Goal: Find contact information

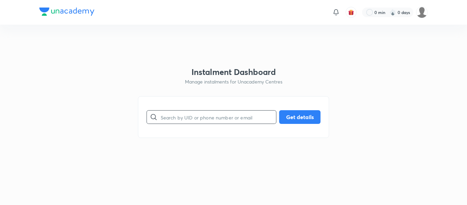
click at [203, 121] on input "text" at bounding box center [219, 116] width 116 height 17
paste input "0CU6ZGSLEQ"
type input "0CU6ZGSLEQ"
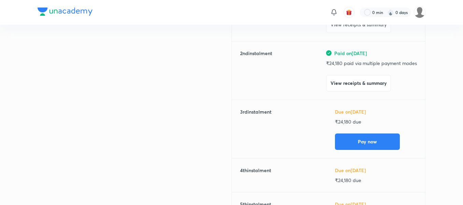
scroll to position [133, 0]
drag, startPoint x: 0, startPoint y: 0, endPoint x: 175, endPoint y: 108, distance: 205.9
click at [175, 108] on div "Payment details" at bounding box center [135, 119] width 194 height 275
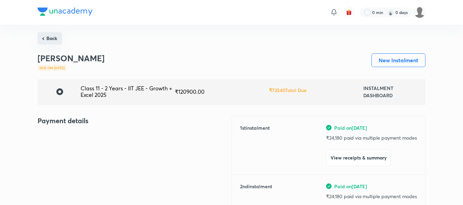
click at [59, 41] on button "Back" at bounding box center [50, 38] width 25 height 12
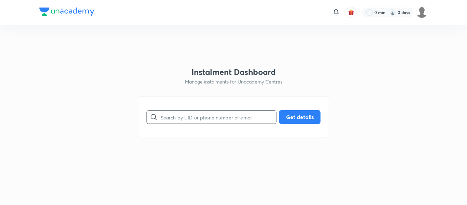
click at [177, 125] on input "text" at bounding box center [219, 116] width 116 height 17
paste input "2AT9LPAO4G"
type input "2AT9LPAO4G"
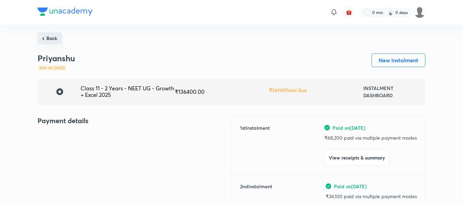
click at [50, 34] on button "Back" at bounding box center [50, 38] width 25 height 12
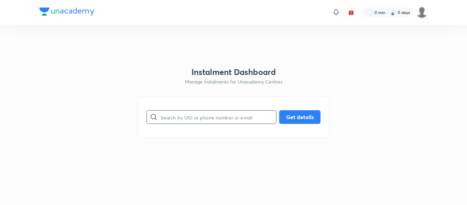
click at [171, 113] on input "text" at bounding box center [219, 116] width 116 height 17
paste input "3R9J4J91X1"
type input "3R9J4J91X1"
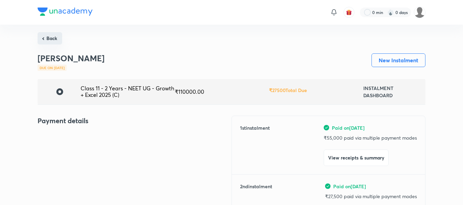
click at [54, 42] on button "Back" at bounding box center [50, 38] width 25 height 12
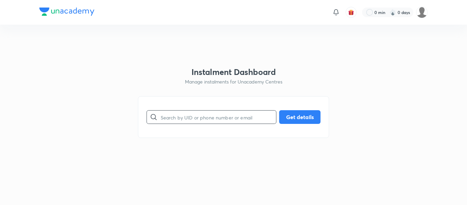
click at [171, 116] on input "text" at bounding box center [219, 116] width 116 height 17
paste input "51GN68U7PL"
type input "51GN68U7PL"
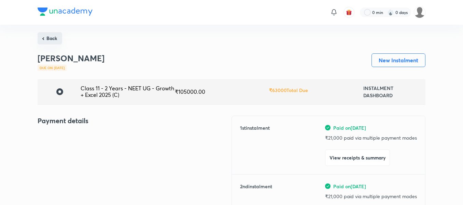
click at [51, 41] on button "Back" at bounding box center [50, 38] width 25 height 12
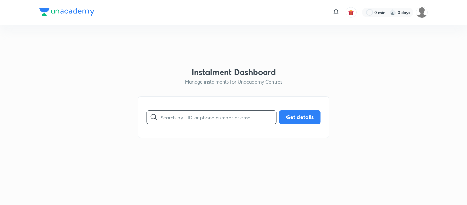
click at [182, 119] on input "text" at bounding box center [219, 116] width 116 height 17
paste input "5CVTVH5LA0"
type input "5CVTVH5LA0"
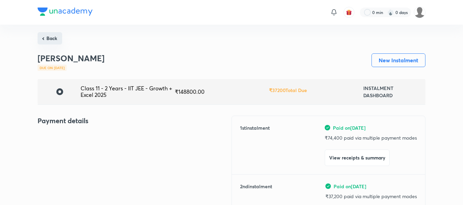
click at [46, 33] on button "Back" at bounding box center [50, 38] width 25 height 12
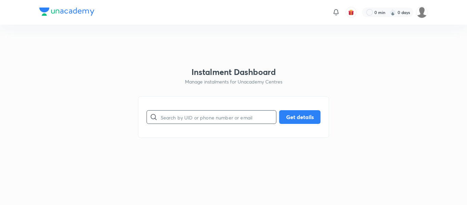
click at [198, 119] on input "text" at bounding box center [219, 116] width 116 height 17
paste input "7A5MS0TCT7"
type input "7A5MS0TCT7"
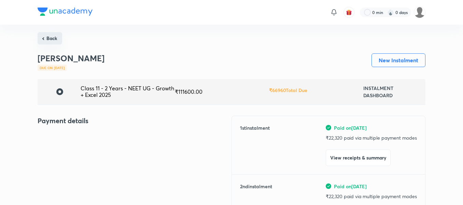
click at [51, 42] on button "Back" at bounding box center [50, 38] width 25 height 12
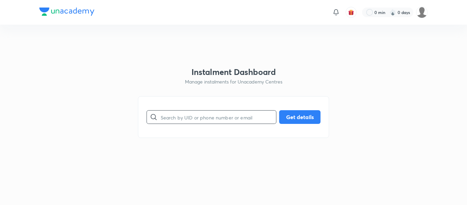
click at [189, 115] on input "text" at bounding box center [219, 116] width 116 height 17
paste input "7NAMZSPHNG"
type input "7NAMZSPHNG"
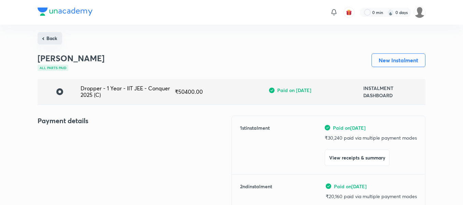
click at [54, 38] on button "Back" at bounding box center [50, 38] width 25 height 12
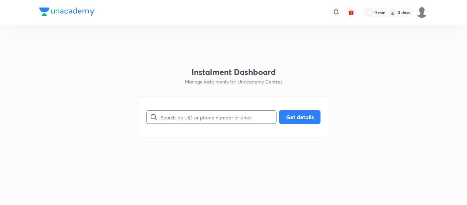
click at [181, 116] on input "text" at bounding box center [219, 116] width 116 height 17
paste input "93RKFU1HCX"
type input "93RKFU1HCX"
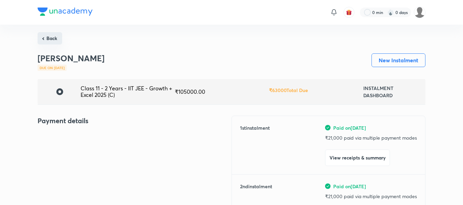
click at [58, 37] on button "Back" at bounding box center [50, 38] width 25 height 12
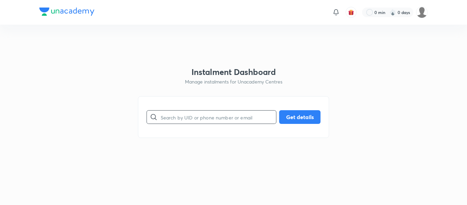
click at [209, 117] on input "text" at bounding box center [219, 116] width 116 height 17
paste input "ASDEFIVRYG"
type input "ASDEFIVRYG"
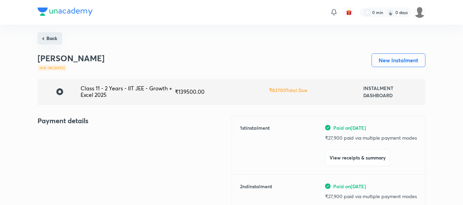
click at [58, 40] on button "Back" at bounding box center [50, 38] width 25 height 12
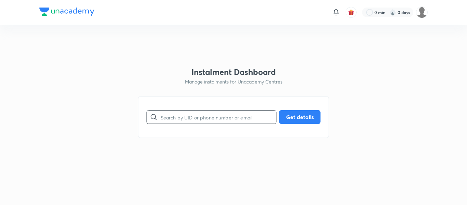
click at [174, 112] on input "text" at bounding box center [219, 116] width 116 height 17
paste input "C79V2CSIYG"
type input "C79V2CSIYG"
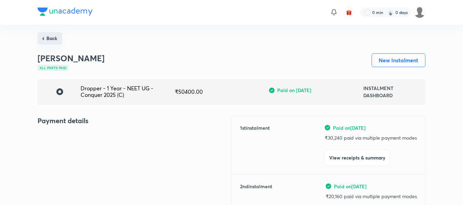
click at [58, 43] on button "Back" at bounding box center [50, 38] width 25 height 12
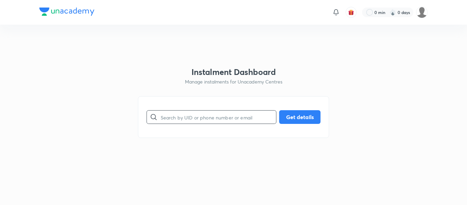
click at [201, 115] on input "text" at bounding box center [219, 116] width 116 height 17
paste input "CYRINEGNGB"
type input "CYRINEGNGB"
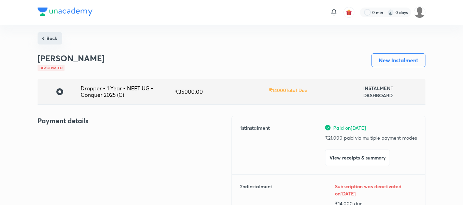
click at [52, 36] on button "Back" at bounding box center [50, 38] width 25 height 12
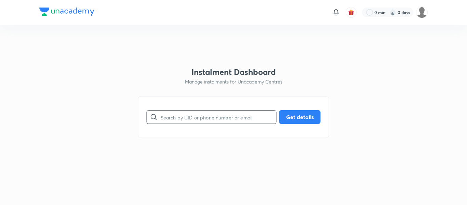
click at [167, 119] on input "text" at bounding box center [219, 116] width 116 height 17
paste input "CYRINEGNGB"
type input "CYRINEGNGB"
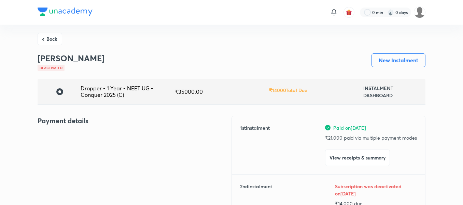
click at [51, 36] on button "Back" at bounding box center [50, 38] width 25 height 12
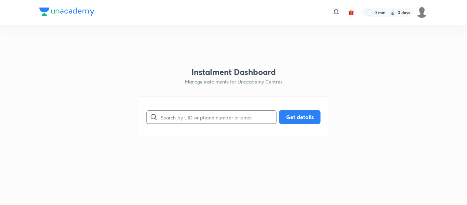
click at [192, 118] on input "text" at bounding box center [219, 116] width 116 height 17
paste input "D6R7XTP325"
type input "D6R7XTP325"
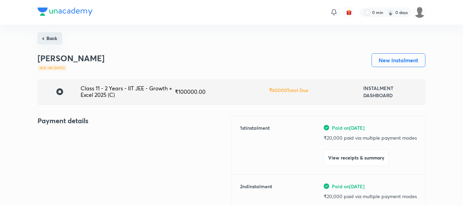
click at [57, 41] on button "Back" at bounding box center [50, 38] width 25 height 12
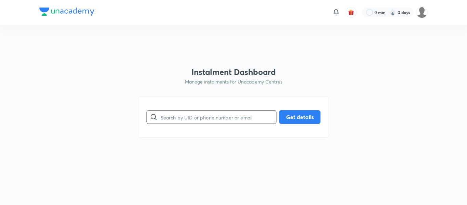
click at [196, 121] on input "text" at bounding box center [219, 116] width 116 height 17
paste input "DCE5VPMG0V"
type input "DCE5VPMG0V"
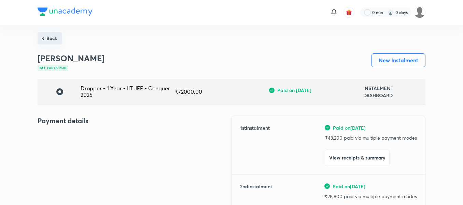
click at [56, 39] on button "Back" at bounding box center [50, 38] width 25 height 12
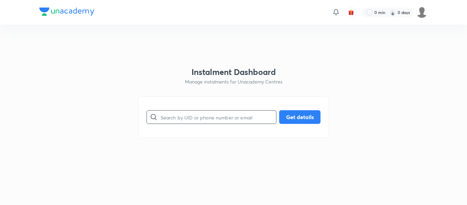
click at [189, 116] on input "text" at bounding box center [219, 116] width 116 height 17
paste input "EH35LIEVXR"
type input "EH35LIEVXR"
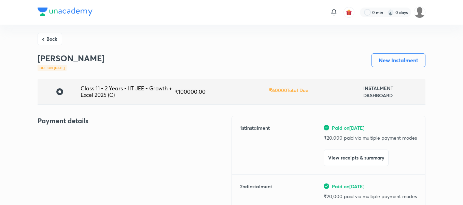
click at [47, 34] on button "Back" at bounding box center [50, 38] width 25 height 12
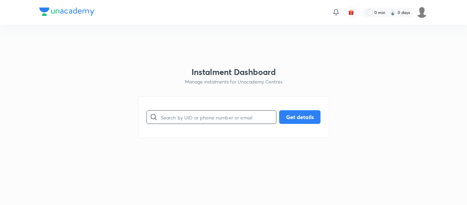
click at [179, 117] on input "text" at bounding box center [219, 116] width 116 height 17
paste input "F5UIXGTBT4"
type input "F5UIXGTBT4"
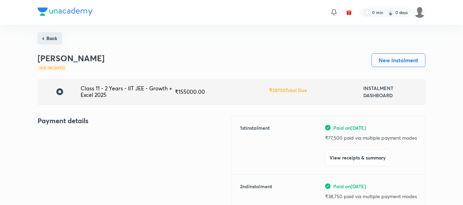
click at [54, 40] on button "Back" at bounding box center [50, 38] width 25 height 12
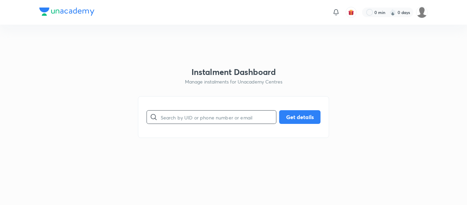
click at [185, 123] on input "text" at bounding box center [219, 116] width 116 height 17
paste input "FJBZIRYORJ"
type input "FJBZIRYORJ"
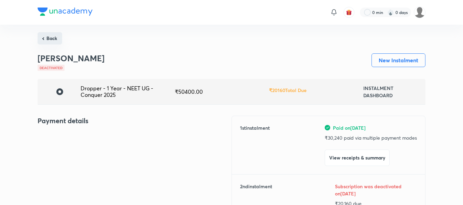
click at [54, 44] on button "Back" at bounding box center [50, 38] width 25 height 12
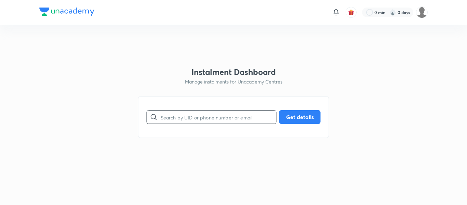
click at [164, 118] on input "text" at bounding box center [219, 116] width 116 height 17
paste input "GBUDLIPSBX"
type input "GBUDLIPSBX"
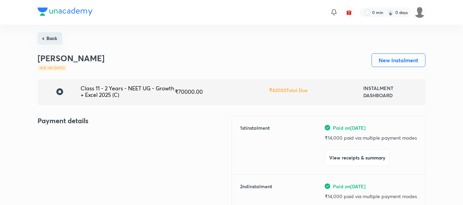
click at [46, 37] on button "Back" at bounding box center [50, 38] width 25 height 12
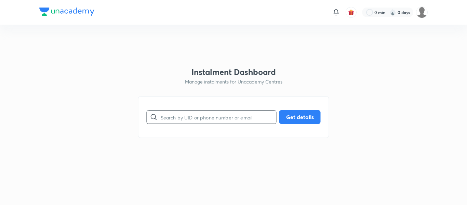
click at [178, 117] on input "text" at bounding box center [219, 116] width 116 height 17
paste input "GVFM1ZLW3F"
type input "GVFM1ZLW3F"
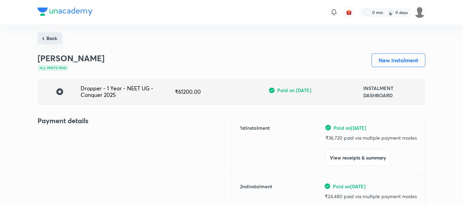
click at [57, 41] on button "Back" at bounding box center [50, 38] width 25 height 12
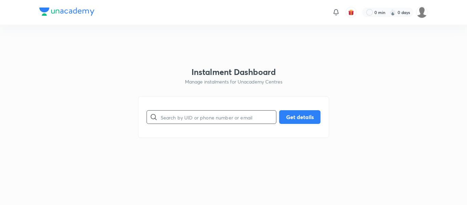
click at [187, 122] on input "text" at bounding box center [219, 116] width 116 height 17
paste input "H7RVRXYE0Y"
type input "H7RVRXYE0Y"
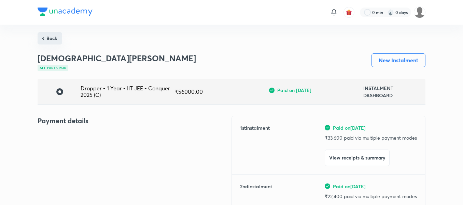
click at [55, 40] on button "Back" at bounding box center [50, 38] width 25 height 12
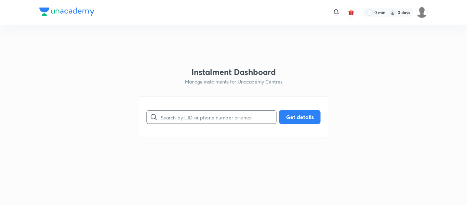
click at [201, 125] on input "text" at bounding box center [219, 116] width 116 height 17
paste input "HGAXF0V6DF"
type input "HGAXF0V6DF"
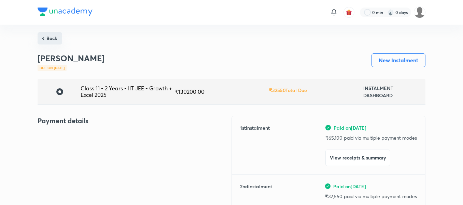
click at [52, 44] on button "Back" at bounding box center [50, 38] width 25 height 12
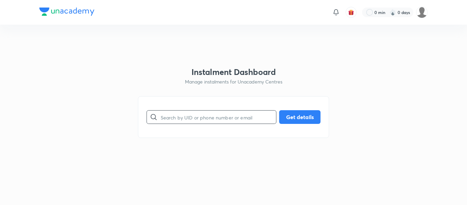
click at [171, 112] on input "text" at bounding box center [219, 116] width 116 height 17
paste input "I14FNKGUAN"
type input "I14FNKGUAN"
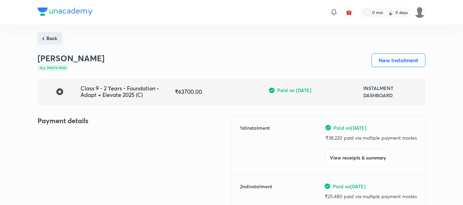
click at [57, 41] on button "Back" at bounding box center [50, 38] width 25 height 12
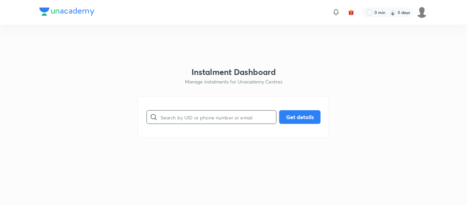
click at [199, 117] on input "text" at bounding box center [219, 116] width 116 height 17
paste input "IT7WUJRTRC"
type input "IT7WUJRTRC"
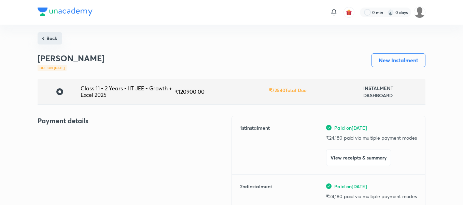
click at [52, 39] on button "Back" at bounding box center [50, 38] width 25 height 12
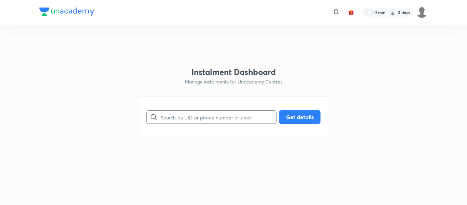
click at [207, 123] on input "text" at bounding box center [219, 116] width 116 height 17
paste input "IZRUS46XD7"
type input "IZRUS46XD7"
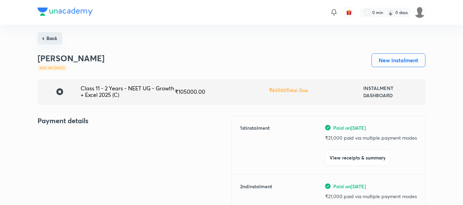
click at [57, 41] on button "Back" at bounding box center [50, 38] width 25 height 12
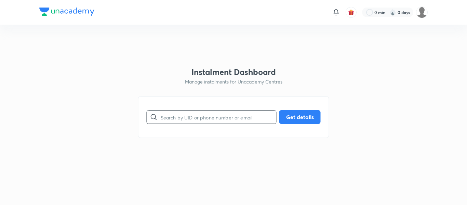
click at [168, 111] on input "text" at bounding box center [219, 116] width 116 height 17
paste input "JXCG1T5PY6"
type input "JXCG1T5PY6"
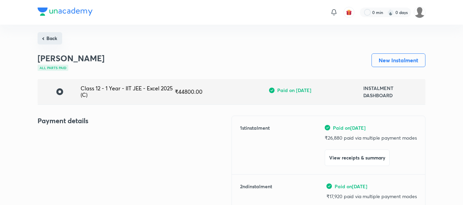
click at [48, 39] on button "Back" at bounding box center [50, 38] width 25 height 12
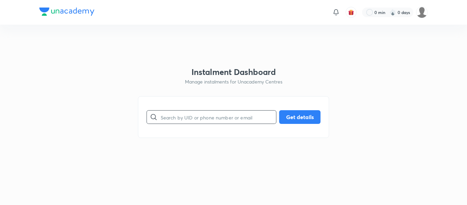
click at [184, 112] on input "text" at bounding box center [219, 116] width 116 height 17
paste input "ML2FM3DM2P"
type input "ML2FM3DM2P"
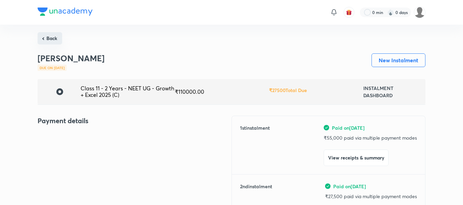
click at [43, 35] on button "Back" at bounding box center [50, 38] width 25 height 12
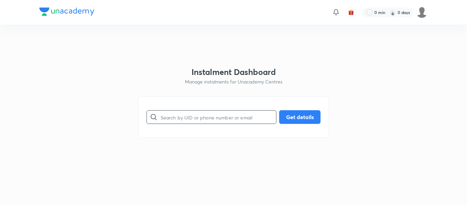
click at [207, 110] on input "text" at bounding box center [219, 116] width 116 height 17
paste input "MV1QQX9C9S"
type input "MV1QQX9C9S"
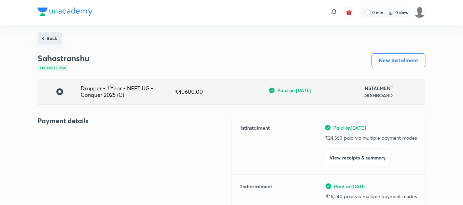
click at [57, 38] on button "Back" at bounding box center [50, 38] width 25 height 12
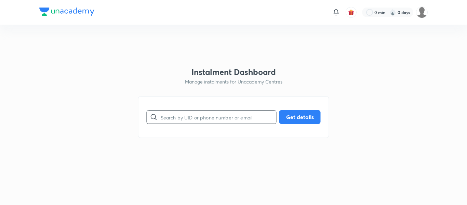
click at [181, 122] on input "text" at bounding box center [219, 116] width 116 height 17
paste input "NX1S1FM06V"
type input "NX1S1FM06V"
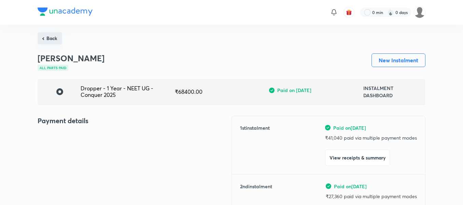
click at [51, 43] on button "Back" at bounding box center [50, 38] width 25 height 12
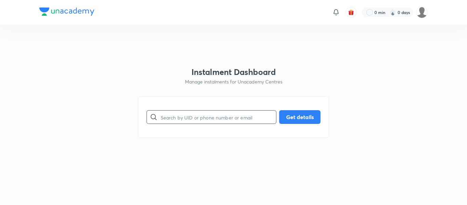
click at [198, 116] on input "text" at bounding box center [219, 116] width 116 height 17
paste input "PJQIQ1J90W"
type input "PJQIQ1J90W"
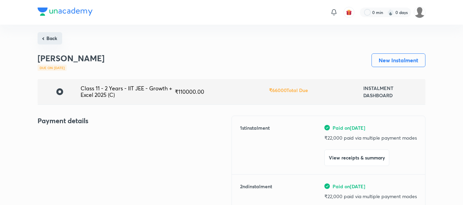
click at [58, 39] on button "Back" at bounding box center [50, 38] width 25 height 12
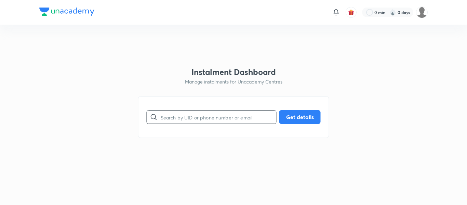
click at [188, 117] on input "text" at bounding box center [219, 116] width 116 height 17
paste input "R33UV515RZ"
type input "R33UV515RZ"
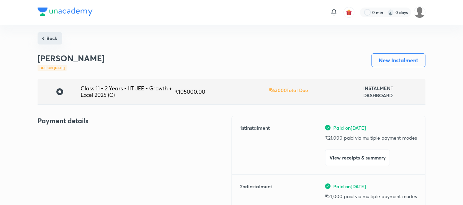
click at [51, 41] on button "Back" at bounding box center [50, 38] width 25 height 12
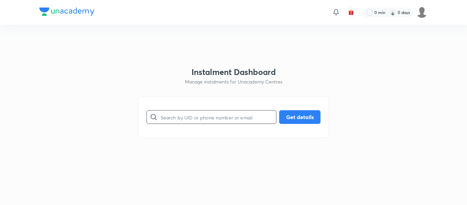
click at [177, 118] on input "text" at bounding box center [219, 116] width 116 height 17
paste input "RU47VZ4P64"
type input "RU47VZ4P64"
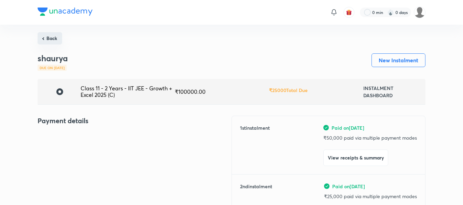
click at [48, 37] on button "Back" at bounding box center [50, 38] width 25 height 12
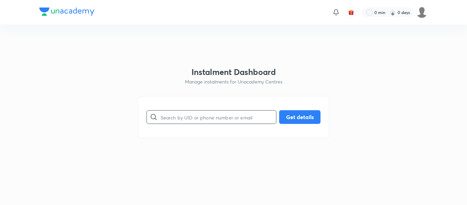
click at [193, 119] on input "text" at bounding box center [219, 116] width 116 height 17
paste input "RVXFQP309A"
type input "RVXFQP309A"
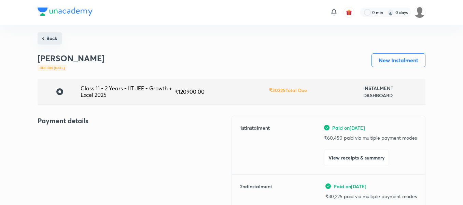
click at [51, 33] on button "Back" at bounding box center [50, 38] width 25 height 12
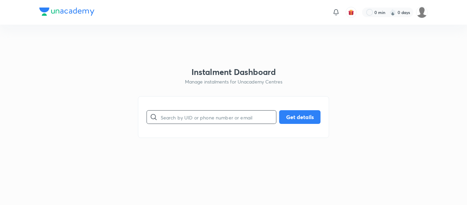
click at [178, 115] on input "text" at bounding box center [219, 116] width 116 height 17
paste input "RYBKOAOJ45"
type input "RYBKOAOJ45"
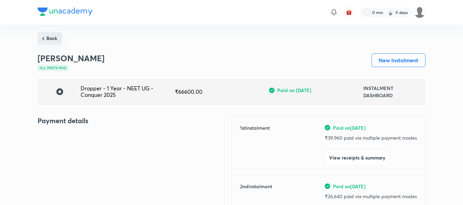
click at [53, 42] on button "Back" at bounding box center [50, 38] width 25 height 12
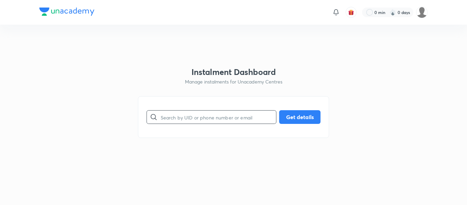
click at [199, 123] on input "text" at bounding box center [219, 116] width 116 height 17
paste input "RYBKOAOJ45"
type input "RYBKOAOJ45"
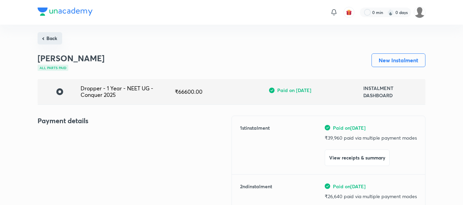
click at [46, 35] on button "Back" at bounding box center [50, 38] width 25 height 12
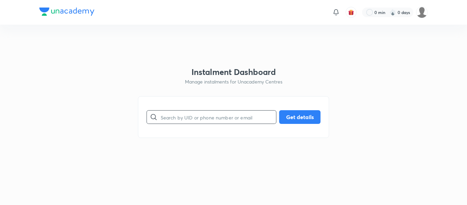
click at [180, 115] on input "text" at bounding box center [219, 116] width 116 height 17
paste input "SG9H9BK9C7"
type input "SG9H9BK9C7"
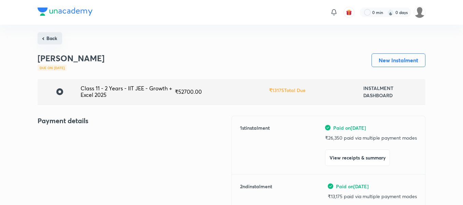
click at [56, 37] on button "Back" at bounding box center [50, 38] width 25 height 12
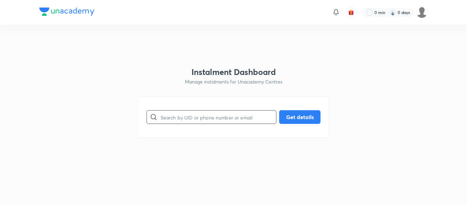
click at [165, 114] on input "text" at bounding box center [219, 116] width 116 height 17
paste input "SV1F29VZS5"
type input "SV1F29VZS5"
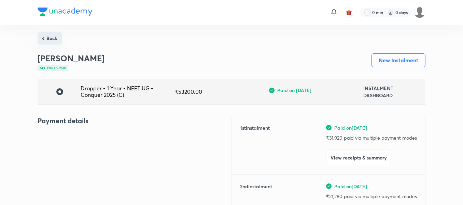
click at [55, 42] on button "Back" at bounding box center [50, 38] width 25 height 12
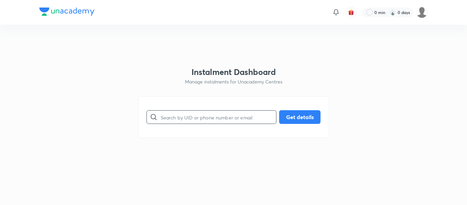
click at [196, 123] on input "text" at bounding box center [219, 116] width 116 height 17
paste input "T8DA62JG9G"
type input "T8DA62JG9G"
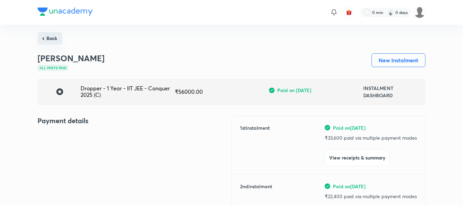
click at [55, 35] on button "Back" at bounding box center [50, 38] width 25 height 12
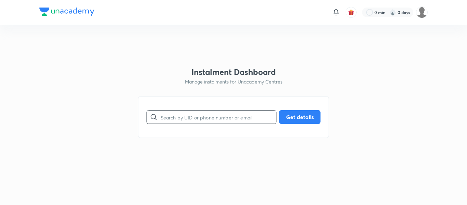
click at [169, 117] on input "text" at bounding box center [219, 116] width 116 height 17
paste input "UEKKJYPXVH"
type input "UEKKJYPXVH"
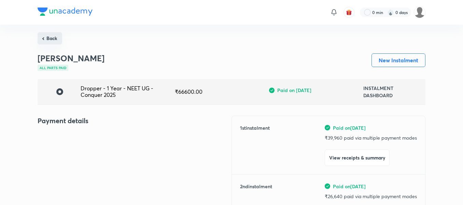
click at [47, 33] on button "Back" at bounding box center [50, 38] width 25 height 12
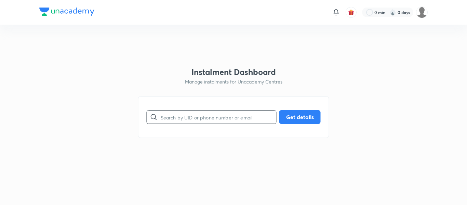
click at [182, 118] on input "text" at bounding box center [219, 116] width 116 height 17
paste input "[DEMOGRAPHIC_DATA]"
type input "[DEMOGRAPHIC_DATA]"
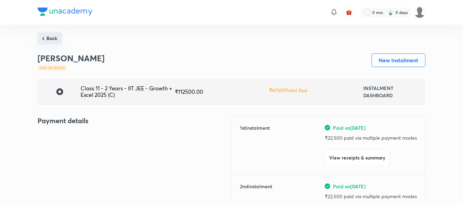
click at [52, 38] on button "Back" at bounding box center [50, 38] width 25 height 12
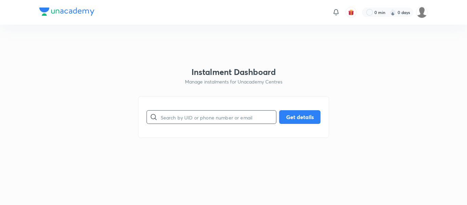
click at [195, 118] on input "text" at bounding box center [219, 116] width 116 height 17
paste input "XAIM9QMKUT"
type input "XAIM9QMKUT"
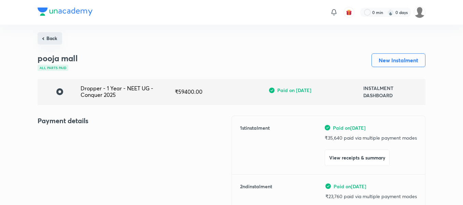
click at [52, 42] on button "Back" at bounding box center [50, 38] width 25 height 12
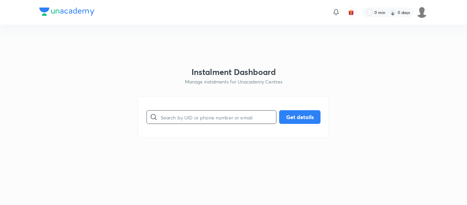
click at [167, 114] on input "text" at bounding box center [219, 116] width 116 height 17
paste input "XTYTQ6DX12"
type input "XTYTQ6DX12"
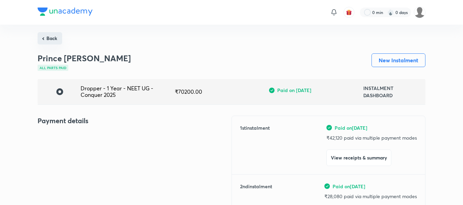
click at [43, 40] on button "Back" at bounding box center [50, 38] width 25 height 12
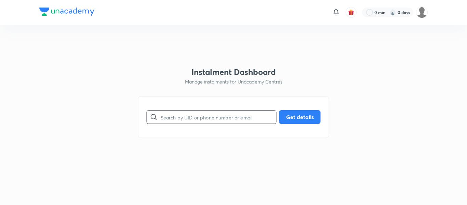
click at [162, 113] on input "text" at bounding box center [219, 116] width 116 height 17
paste input "YDA4H8O0UI"
type input "YDA4H8O0UI"
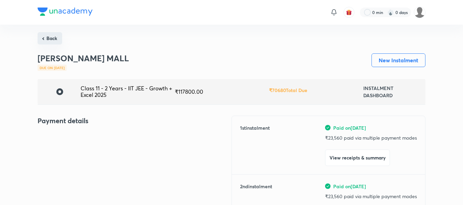
click at [55, 39] on button "Back" at bounding box center [50, 38] width 25 height 12
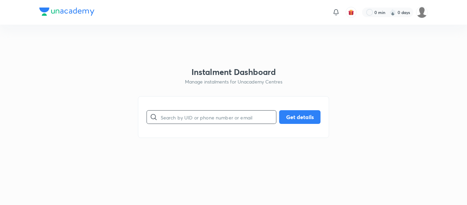
click at [176, 118] on input "text" at bounding box center [219, 116] width 116 height 17
paste input "YLB1TG7RWW"
type input "YLB1TG7RWW"
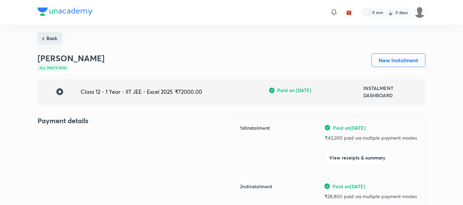
click at [42, 39] on button "Back" at bounding box center [50, 38] width 25 height 12
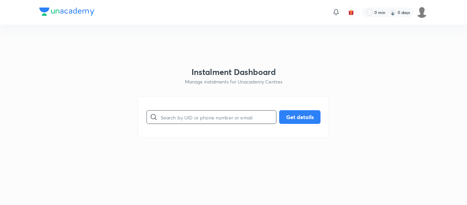
click at [182, 115] on input "text" at bounding box center [219, 116] width 116 height 17
paste input "0D5TYZ91AP"
type input "0D5TYZ91AP"
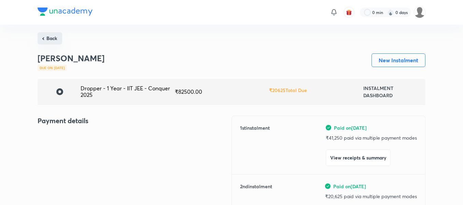
click at [52, 39] on button "Back" at bounding box center [50, 38] width 25 height 12
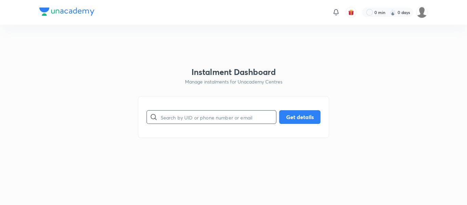
click at [175, 119] on input "text" at bounding box center [219, 116] width 116 height 17
paste input "1RO6YTCT27"
type input "1RO6YTCT27"
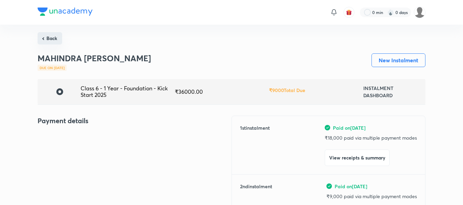
click at [58, 43] on button "Back" at bounding box center [50, 38] width 25 height 12
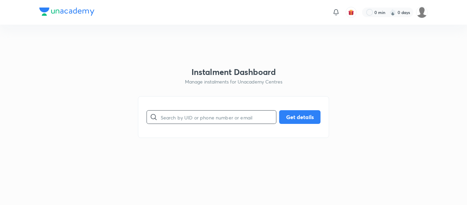
click at [199, 118] on input "text" at bounding box center [219, 116] width 116 height 17
paste input "2ZG7GWJ3C8"
type input "2ZG7GWJ3C8"
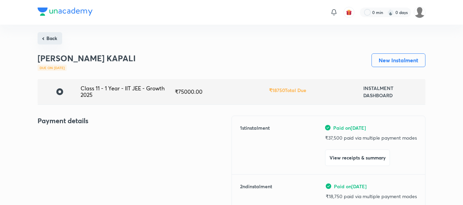
click at [50, 40] on button "Back" at bounding box center [50, 38] width 25 height 12
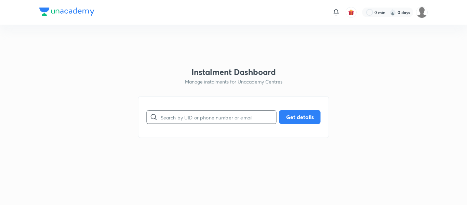
click at [188, 117] on input "text" at bounding box center [219, 116] width 116 height 17
paste input "3OZHM6KRL7"
type input "3OZHM6KRL7"
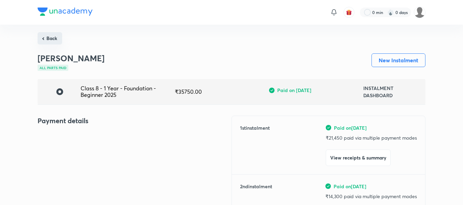
click at [55, 37] on button "Back" at bounding box center [50, 38] width 25 height 12
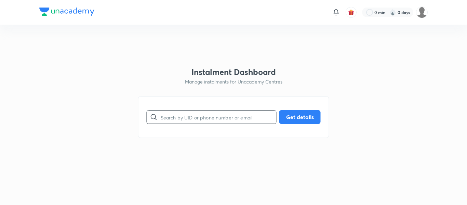
click at [177, 113] on input "text" at bounding box center [219, 116] width 116 height 17
paste input "482HZEUCCQ"
type input "482HZEUCCQ"
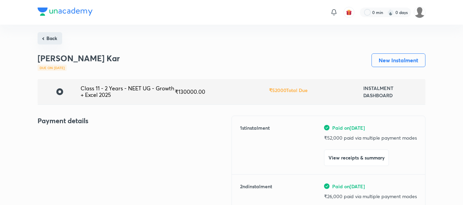
click at [49, 40] on button "Back" at bounding box center [50, 38] width 25 height 12
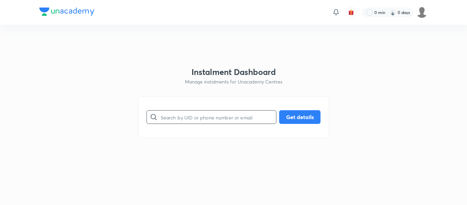
click at [173, 114] on input "text" at bounding box center [219, 116] width 116 height 17
paste input "5OJBTHAEDB"
type input "5OJBTHAEDB"
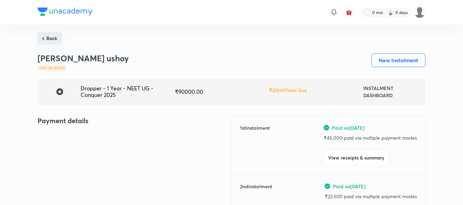
click at [45, 41] on button "Back" at bounding box center [50, 38] width 25 height 12
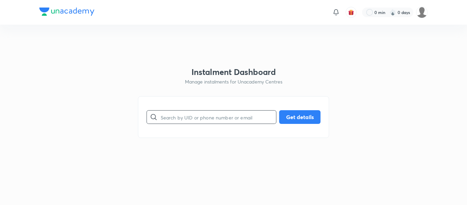
click at [170, 118] on input "text" at bounding box center [219, 116] width 116 height 17
paste input "6E33WER4YL"
type input "6E33WER4YL"
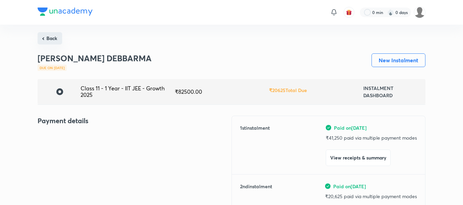
click at [58, 41] on button "Back" at bounding box center [50, 38] width 25 height 12
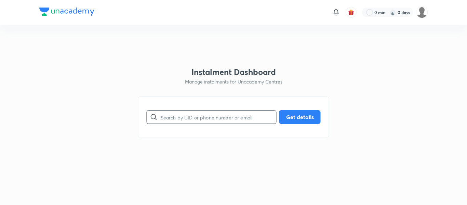
click at [197, 116] on input "text" at bounding box center [219, 116] width 116 height 17
paste input "7W95XPX9RO"
type input "7W95XPX9RO"
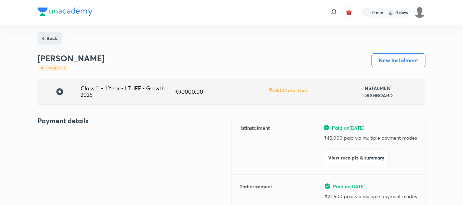
click at [51, 39] on button "Back" at bounding box center [50, 38] width 25 height 12
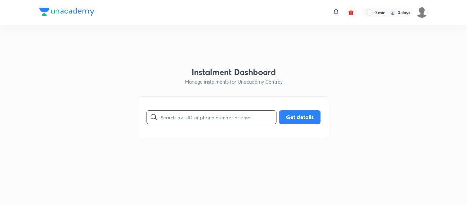
click at [177, 111] on input "text" at bounding box center [219, 116] width 116 height 17
paste input "8GA3ZI3UI4"
type input "8GA3ZI3UI4"
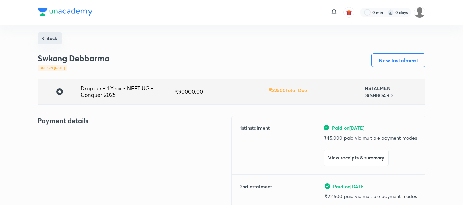
click at [54, 38] on button "Back" at bounding box center [50, 38] width 25 height 12
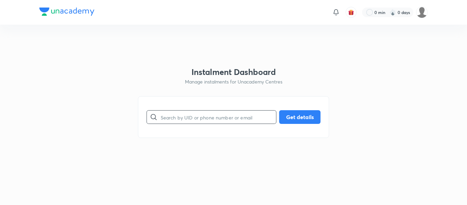
click at [174, 117] on input "text" at bounding box center [219, 116] width 116 height 17
paste input "A58XDN7LRV"
type input "A58XDN7LRV"
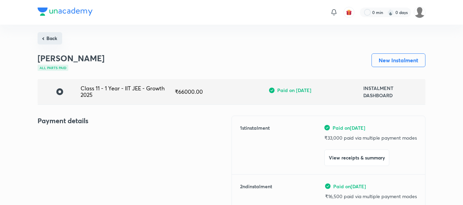
click at [54, 43] on button "Back" at bounding box center [50, 38] width 25 height 12
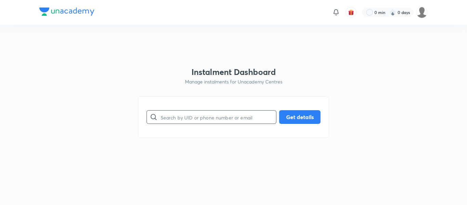
click at [173, 113] on input "text" at bounding box center [219, 116] width 116 height 17
paste input "B7ITUJ943K"
type input "B7ITUJ943K"
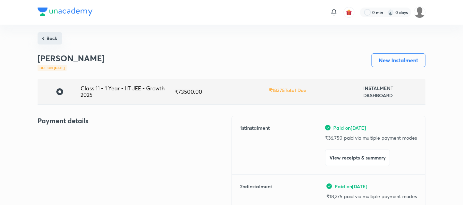
click at [54, 36] on button "Back" at bounding box center [50, 38] width 25 height 12
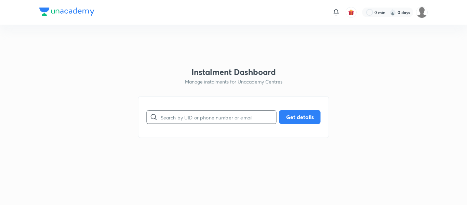
click at [180, 119] on input "text" at bounding box center [219, 116] width 116 height 17
paste input "BI10Y36G3R"
type input "BI10Y36G3R"
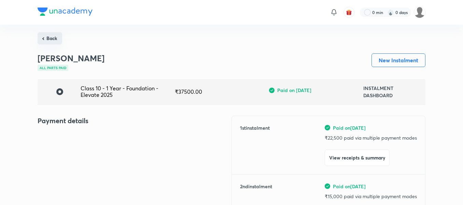
click at [45, 40] on button "Back" at bounding box center [50, 38] width 25 height 12
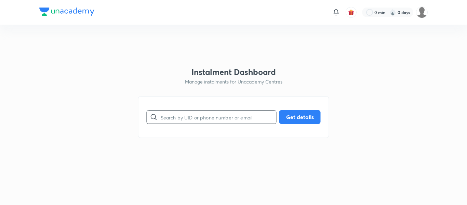
click at [174, 121] on input "text" at bounding box center [219, 116] width 116 height 17
paste input "D43PBYG50F"
type input "D43PBYG50F"
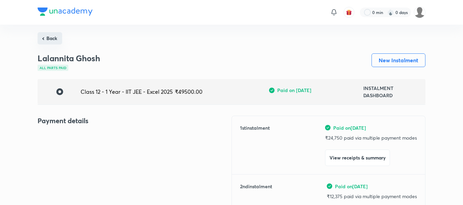
click at [54, 39] on button "Back" at bounding box center [50, 38] width 25 height 12
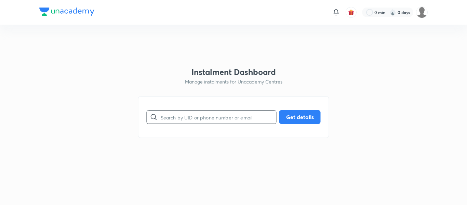
click at [197, 119] on input "text" at bounding box center [219, 116] width 116 height 17
paste input "DKD0EUCG2I"
type input "DKD0EUCG2I"
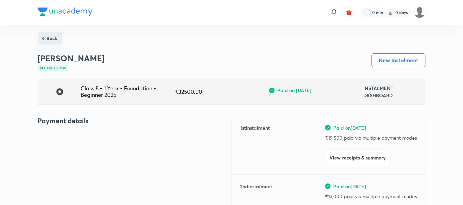
click at [40, 37] on button "Back" at bounding box center [50, 38] width 25 height 12
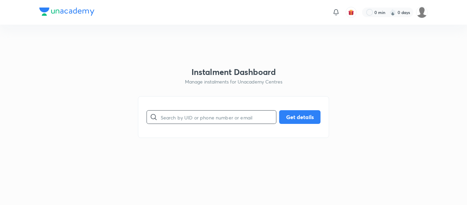
click at [162, 124] on input "text" at bounding box center [219, 116] width 116 height 17
paste input "ET9EWUMS9C"
type input "ET9EWUMS9C"
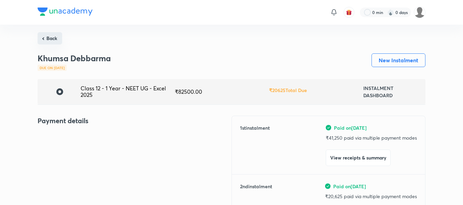
click at [54, 40] on button "Back" at bounding box center [50, 38] width 25 height 12
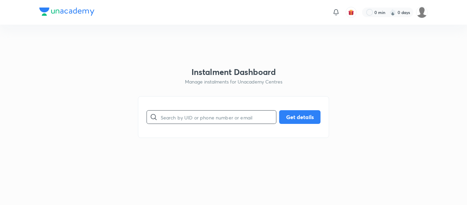
click at [184, 116] on input "text" at bounding box center [219, 116] width 116 height 17
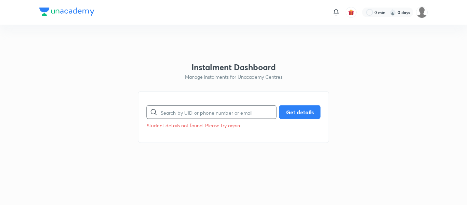
paste input "F0UJ6AQDGK"
type input "F0UJ6AQDGK"
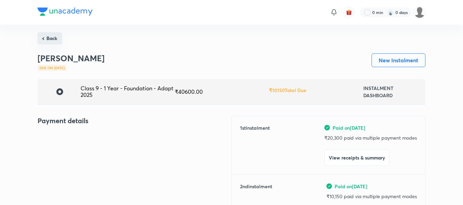
click at [52, 40] on button "Back" at bounding box center [50, 38] width 25 height 12
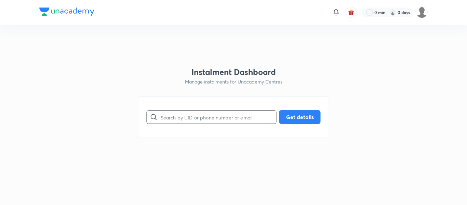
click at [189, 117] on input "text" at bounding box center [219, 116] width 116 height 17
paste input "G1GLPV20FG"
type input "G1GLPV20FG"
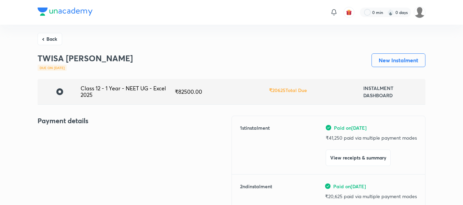
click at [54, 36] on button "Back" at bounding box center [50, 38] width 25 height 12
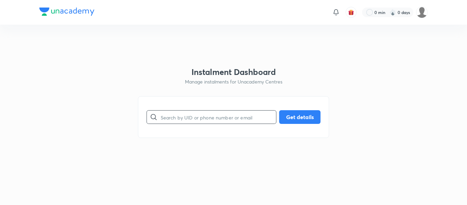
click at [179, 117] on input "text" at bounding box center [219, 116] width 116 height 17
paste input "GQL9VHL3I7"
type input "GQL9VHL3I7"
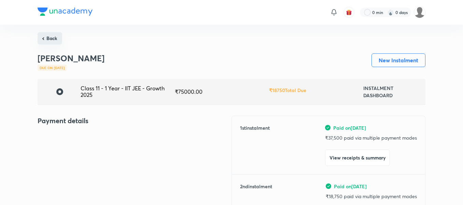
click at [56, 42] on button "Back" at bounding box center [50, 38] width 25 height 12
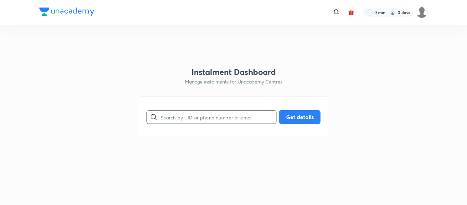
click at [172, 116] on input "text" at bounding box center [219, 116] width 116 height 17
paste input "I86UJ3HGON"
type input "I86UJ3HGON"
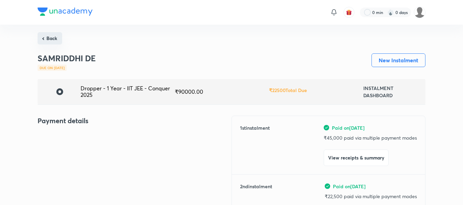
click at [50, 38] on button "Back" at bounding box center [50, 38] width 25 height 12
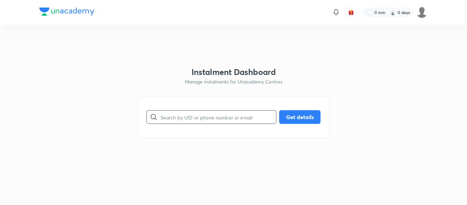
click at [197, 121] on input "text" at bounding box center [219, 116] width 116 height 17
paste input "IYTWMU2HLQ"
type input "IYTWMU2HLQ"
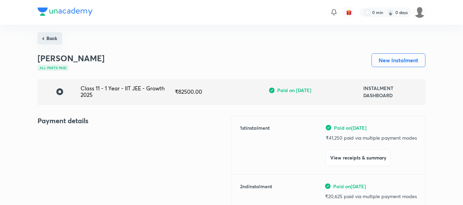
click at [52, 44] on button "Back" at bounding box center [50, 38] width 25 height 12
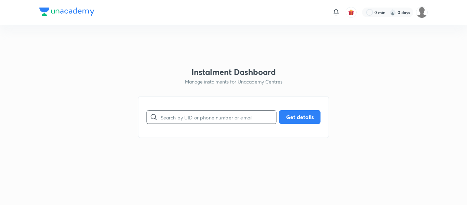
click at [176, 120] on input "text" at bounding box center [219, 116] width 116 height 17
paste input "KQ1P7LGPCQ"
type input "KQ1P7LGPCQ"
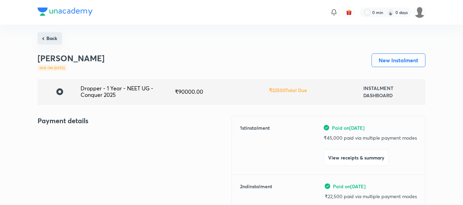
click at [54, 44] on button "Back" at bounding box center [50, 38] width 25 height 12
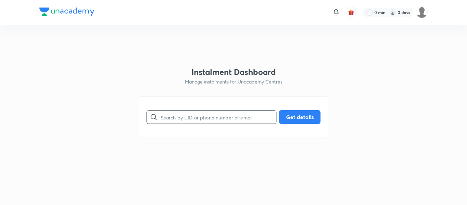
click at [204, 116] on input "text" at bounding box center [219, 116] width 116 height 17
paste input "MCZOVUM2K5"
type input "MCZOVUM2K5"
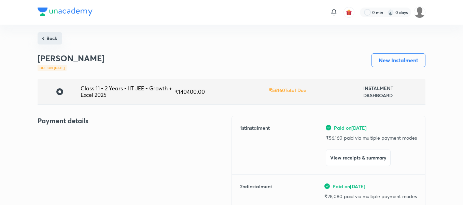
click at [58, 38] on button "Back" at bounding box center [50, 38] width 25 height 12
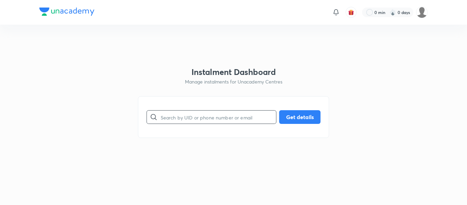
click at [190, 114] on input "text" at bounding box center [219, 116] width 116 height 17
paste input "MFQJ8NMZ7W"
type input "MFQJ8NMZ7W"
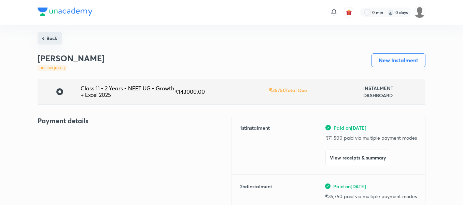
click at [50, 35] on button "Back" at bounding box center [50, 38] width 25 height 12
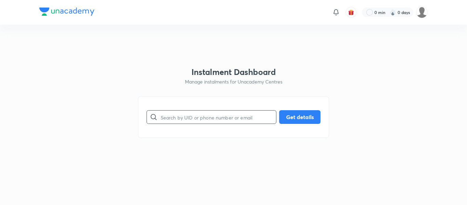
click at [181, 115] on input "text" at bounding box center [219, 116] width 116 height 17
paste input "NT9ZR6N7O6"
type input "NT9ZR6N7O6"
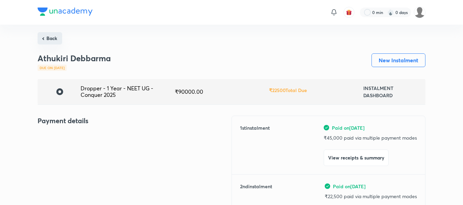
click at [50, 38] on button "Back" at bounding box center [50, 38] width 25 height 12
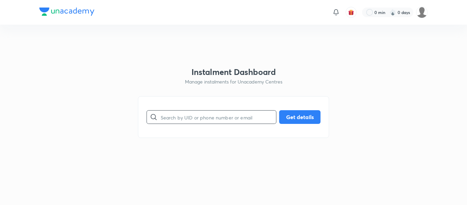
click at [208, 119] on input "text" at bounding box center [219, 116] width 116 height 17
paste input "QO3GHUB4AS"
type input "QO3GHUB4AS"
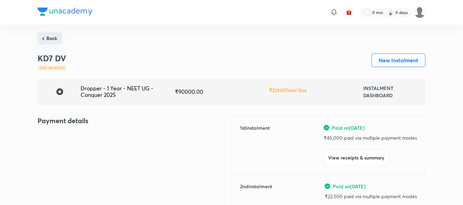
click at [55, 42] on button "Back" at bounding box center [50, 38] width 25 height 12
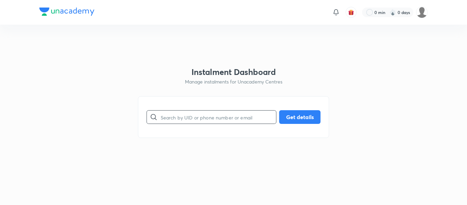
click at [185, 123] on input "text" at bounding box center [219, 116] width 116 height 17
paste input "R1CR2L569X"
type input "R1CR2L569X"
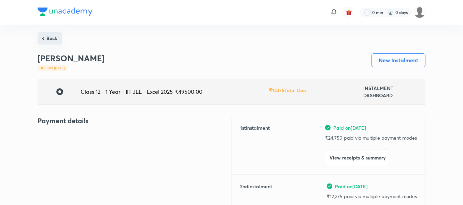
click at [55, 41] on button "Back" at bounding box center [50, 38] width 25 height 12
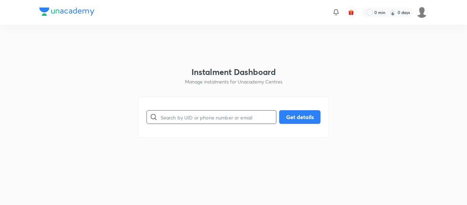
click at [169, 120] on input "text" at bounding box center [219, 116] width 116 height 17
paste input "W2CUHJ3E1V"
type input "W2CUHJ3E1V"
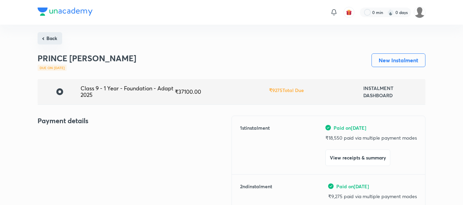
click at [58, 39] on button "Back" at bounding box center [50, 38] width 25 height 12
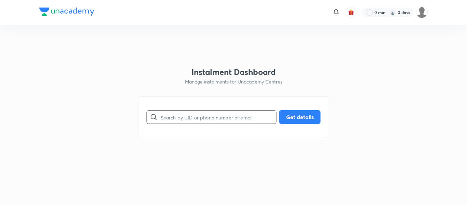
click at [204, 117] on input "text" at bounding box center [219, 116] width 116 height 17
paste input "ZHJHYKPFHW"
type input "ZHJHYKPFHW"
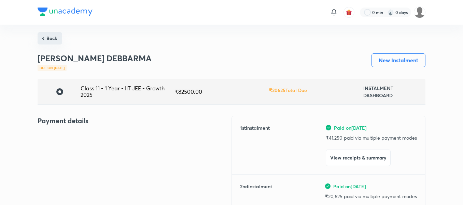
click at [52, 35] on button "Back" at bounding box center [50, 38] width 25 height 12
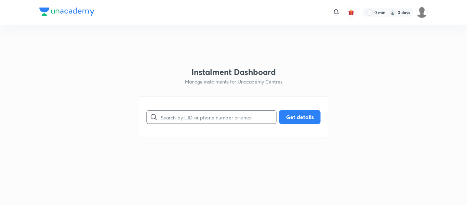
click at [184, 124] on input "text" at bounding box center [219, 116] width 116 height 17
paste input "4L62A9Y0WU"
type input "4L62A9Y0WU"
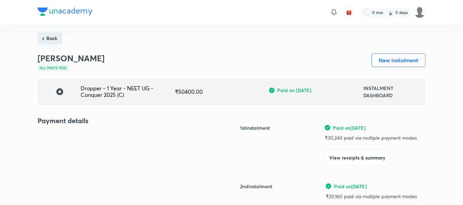
click at [52, 41] on button "Back" at bounding box center [50, 38] width 25 height 12
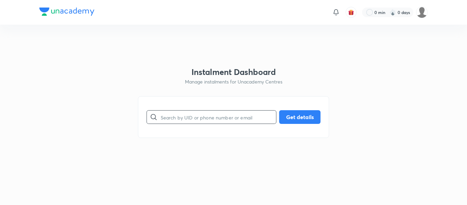
click at [186, 115] on input "text" at bounding box center [219, 116] width 116 height 17
paste input "88QGVZKK0H"
type input "88QGVZKK0H"
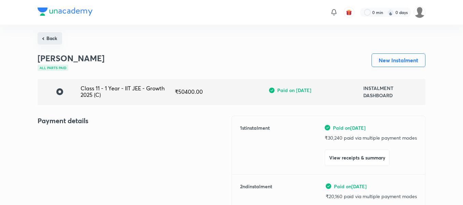
click at [54, 35] on button "Back" at bounding box center [50, 38] width 25 height 12
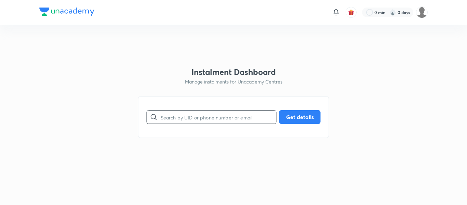
click at [178, 118] on input "text" at bounding box center [219, 116] width 116 height 17
paste input "A2LIIHEM2Q"
type input "A2LIIHEM2Q"
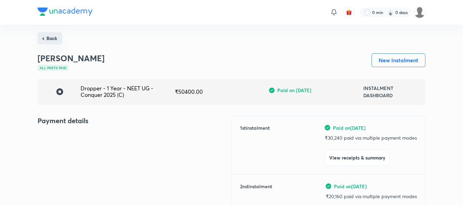
click at [54, 40] on button "Back" at bounding box center [50, 38] width 25 height 12
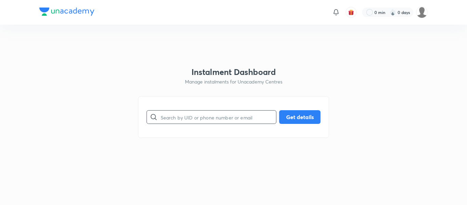
click at [176, 121] on input "text" at bounding box center [219, 116] width 116 height 17
paste input "RMA01A2LJG"
type input "RMA01A2LJG"
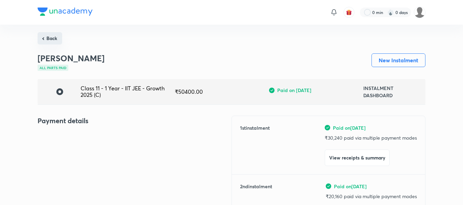
click at [52, 43] on button "Back" at bounding box center [50, 38] width 25 height 12
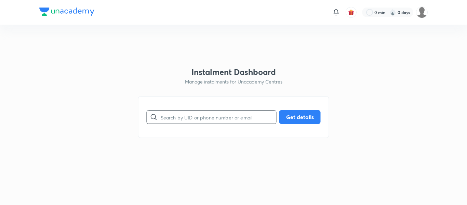
click at [201, 115] on input "text" at bounding box center [219, 116] width 116 height 17
paste input "VED1PXA7K1"
type input "VED1PXA7K1"
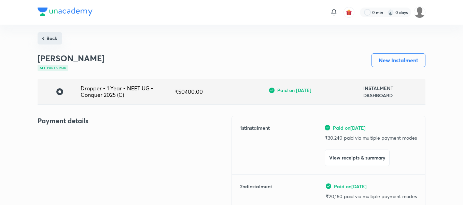
click at [51, 37] on button "Back" at bounding box center [50, 38] width 25 height 12
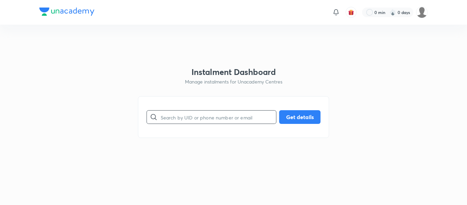
click at [178, 117] on input "text" at bounding box center [219, 116] width 116 height 17
paste input "Y2INUU6LMG"
type input "Y2INUU6LMG"
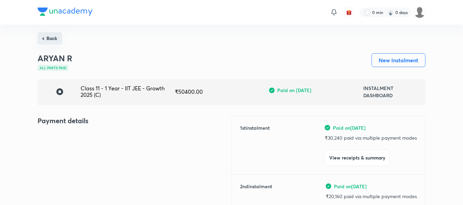
click at [55, 42] on button "Back" at bounding box center [50, 38] width 25 height 12
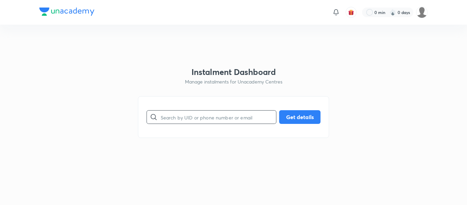
click at [187, 121] on input "text" at bounding box center [219, 116] width 116 height 17
paste input "SVAUVUJJLF"
type input "SVAUVUJJLF"
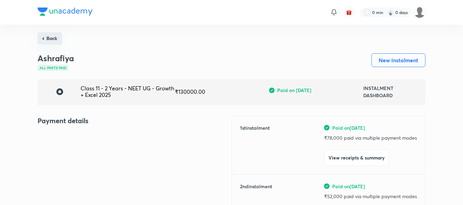
click at [44, 40] on button "Back" at bounding box center [50, 38] width 25 height 12
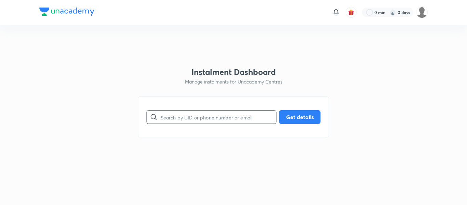
click at [162, 117] on input "text" at bounding box center [219, 116] width 116 height 17
paste input "3EN2XYGG4Z"
type input "3EN2XYGG4Z"
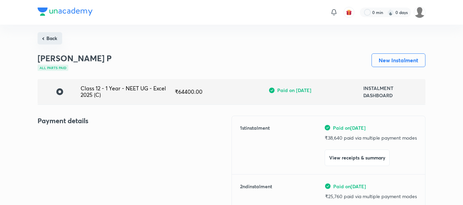
click at [55, 37] on button "Back" at bounding box center [50, 38] width 25 height 12
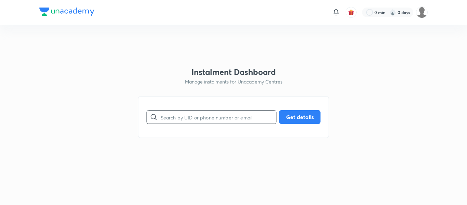
click at [164, 116] on input "text" at bounding box center [219, 116] width 116 height 17
paste input "HL34X488V9"
type input "HL34X488V9"
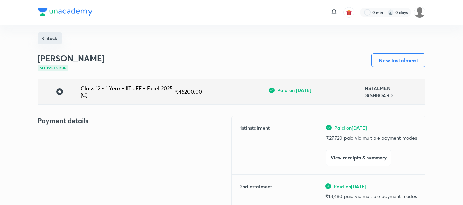
click at [58, 43] on button "Back" at bounding box center [50, 38] width 25 height 12
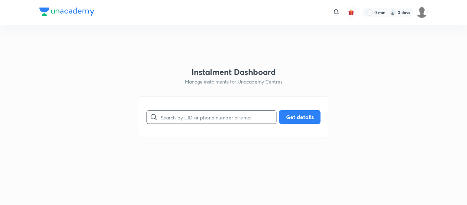
paste input "OQ0SIFOKDC"
click at [165, 114] on input "text" at bounding box center [219, 116] width 116 height 17
type input "OQ0SIFOKDC"
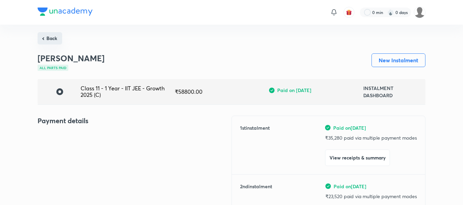
click at [54, 40] on button "Back" at bounding box center [50, 38] width 25 height 12
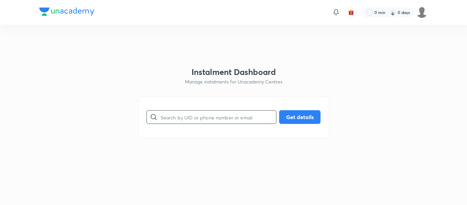
click at [163, 116] on input "text" at bounding box center [219, 116] width 116 height 17
paste input "B5H56CC1FW"
type input "B5H56CC1FW"
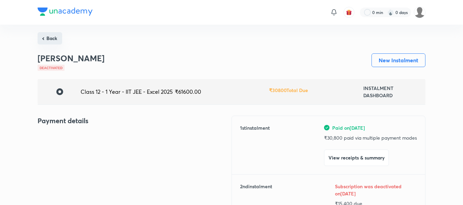
click at [57, 42] on button "Back" at bounding box center [50, 38] width 25 height 12
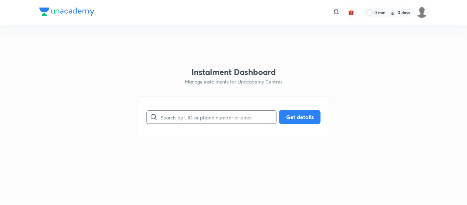
click at [178, 118] on input "text" at bounding box center [219, 116] width 116 height 17
paste input "W0KFQN1ICX"
type input "W0KFQN1ICX"
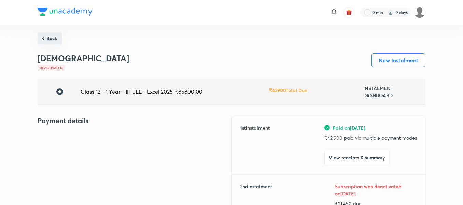
click at [50, 35] on button "Back" at bounding box center [50, 38] width 25 height 12
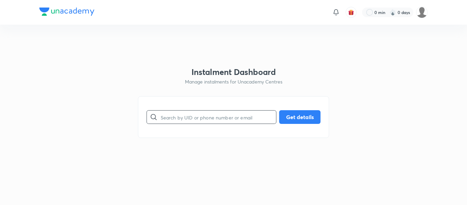
click at [179, 116] on input "text" at bounding box center [219, 116] width 116 height 17
paste input "WC5POS3VJ9"
type input "WC5POS3VJ9"
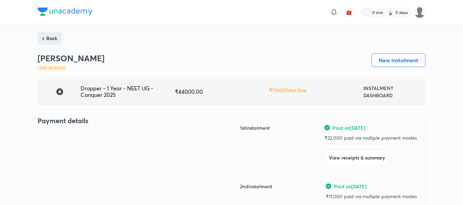
click at [51, 33] on button "Back" at bounding box center [50, 38] width 25 height 12
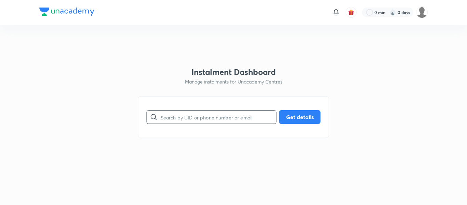
click at [194, 122] on input "text" at bounding box center [219, 116] width 116 height 17
paste input "2WM2XAMFGY"
type input "2WM2XAMFGY"
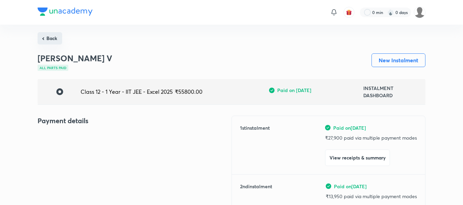
click at [52, 42] on button "Back" at bounding box center [50, 38] width 25 height 12
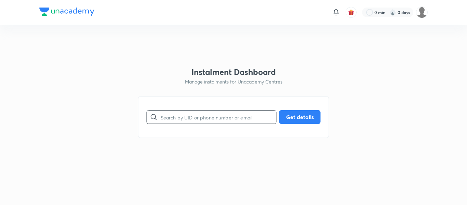
click at [179, 121] on input "text" at bounding box center [219, 116] width 116 height 17
paste input "J3VIDRAUTM"
type input "J3VIDRAUTM"
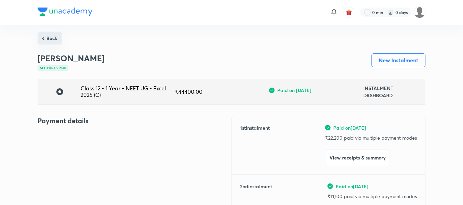
click at [54, 42] on button "Back" at bounding box center [50, 38] width 25 height 12
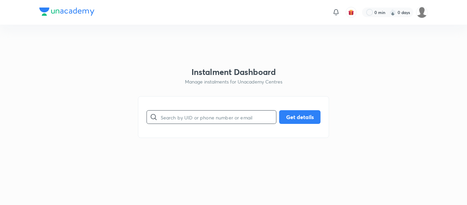
click at [200, 113] on input "text" at bounding box center [219, 116] width 116 height 17
paste input "S2M9AQPUNC"
type input "S2M9AQPUNC"
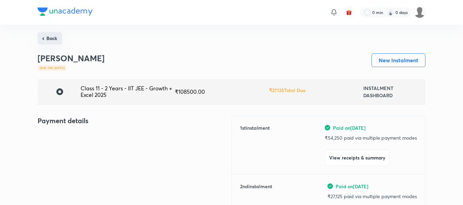
click at [53, 37] on button "Back" at bounding box center [50, 38] width 25 height 12
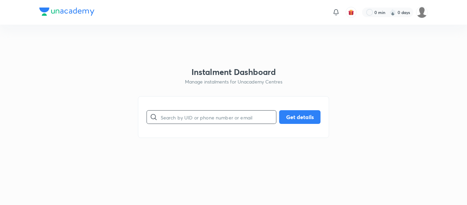
click at [188, 124] on input "text" at bounding box center [219, 116] width 116 height 17
paste input "B5H56CC1FW"
type input "B5H56CC1FW"
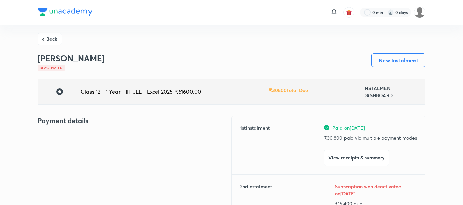
click at [79, 61] on h3 "[PERSON_NAME]" at bounding box center [71, 58] width 67 height 10
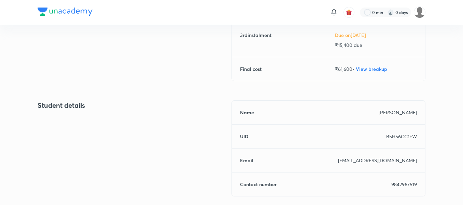
scroll to position [217, 0]
click at [413, 184] on p "9842967519" at bounding box center [405, 183] width 26 height 7
copy p "9842967519"
